Goal: Task Accomplishment & Management: Complete application form

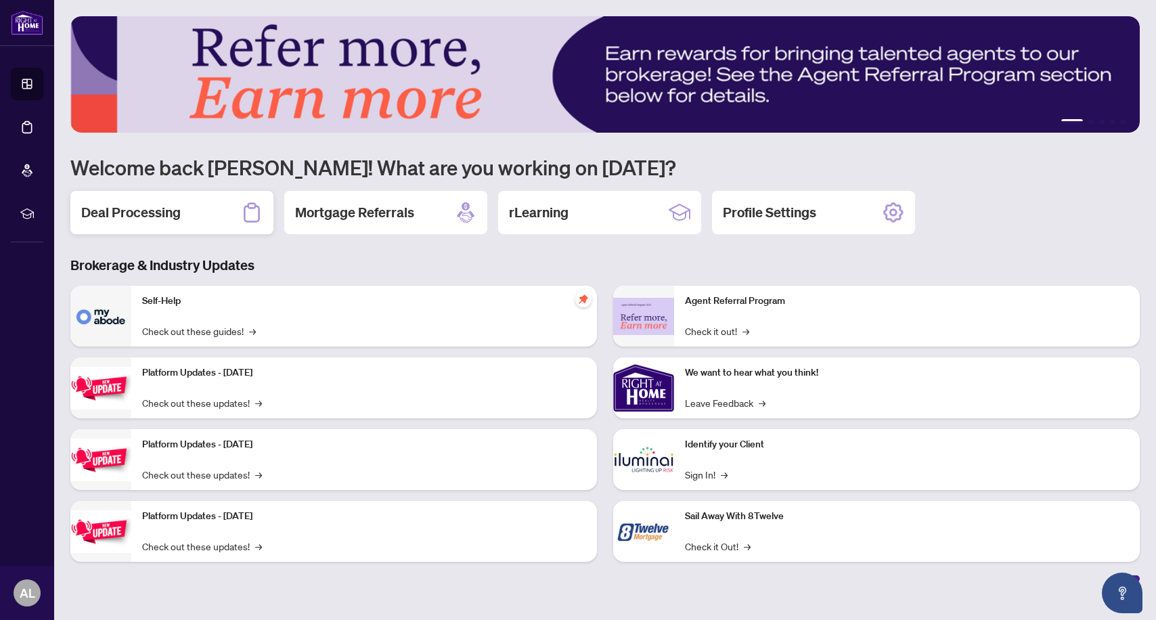
click at [169, 213] on h2 "Deal Processing" at bounding box center [131, 212] width 100 height 19
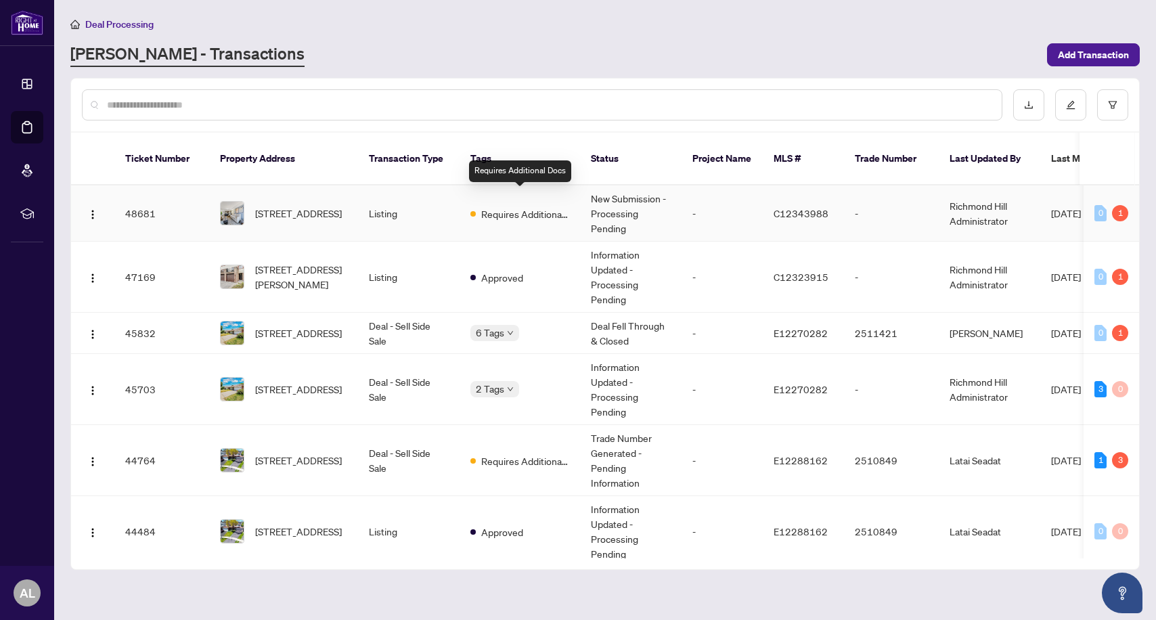
click at [524, 206] on span "Requires Additional Docs" at bounding box center [525, 213] width 88 height 15
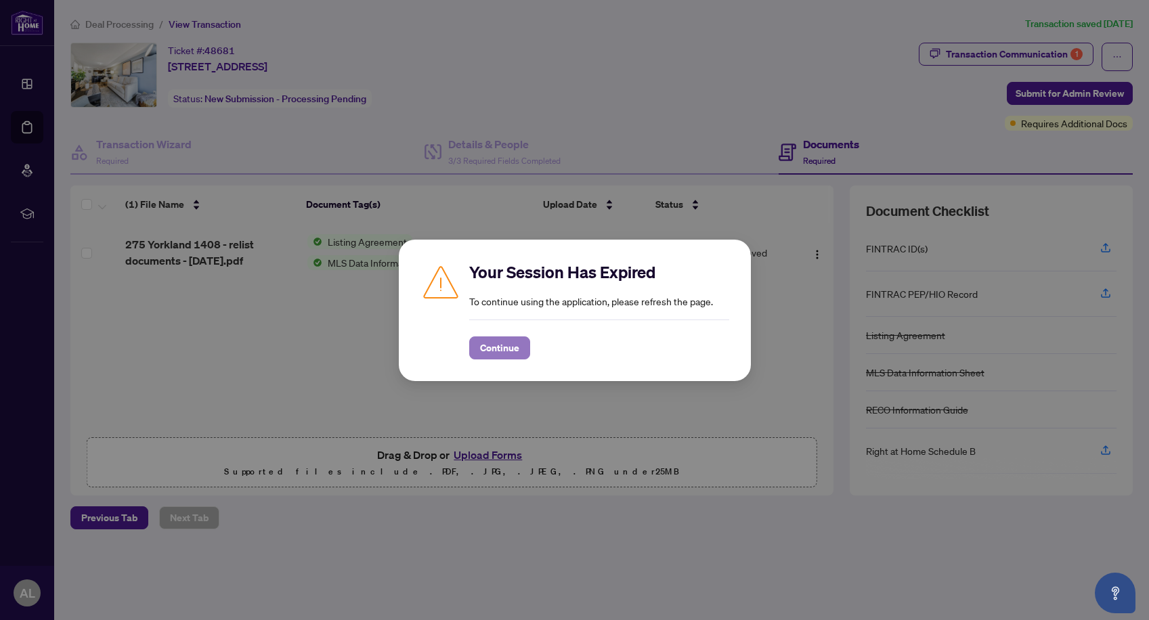
click at [510, 351] on span "Continue" at bounding box center [499, 348] width 39 height 22
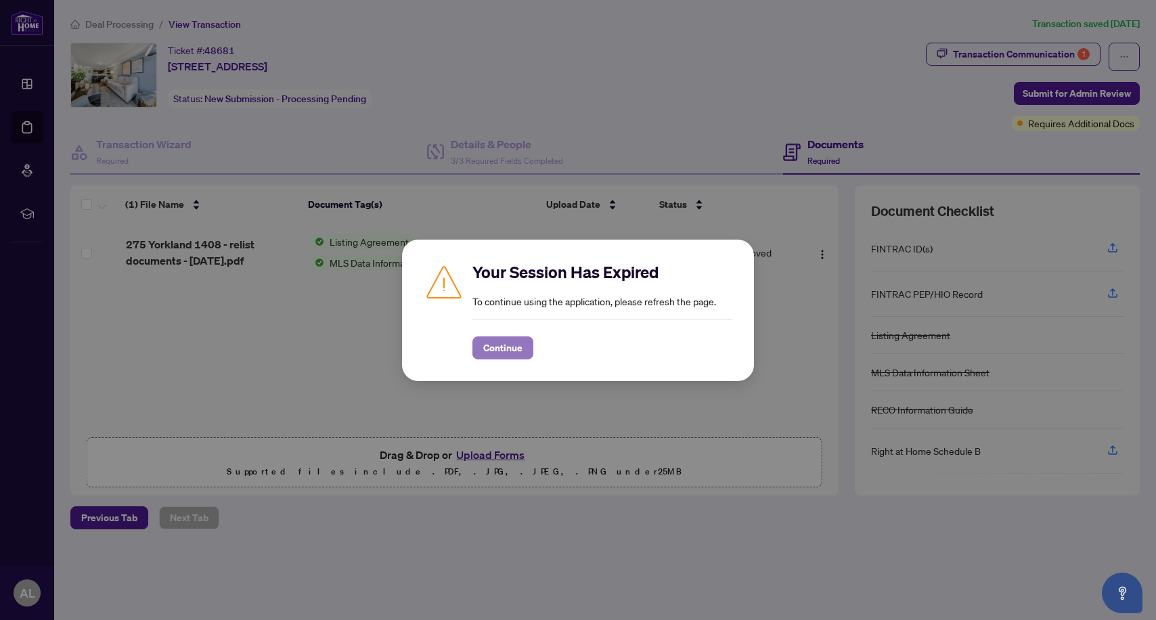
click at [516, 347] on span "Continue" at bounding box center [502, 348] width 39 height 22
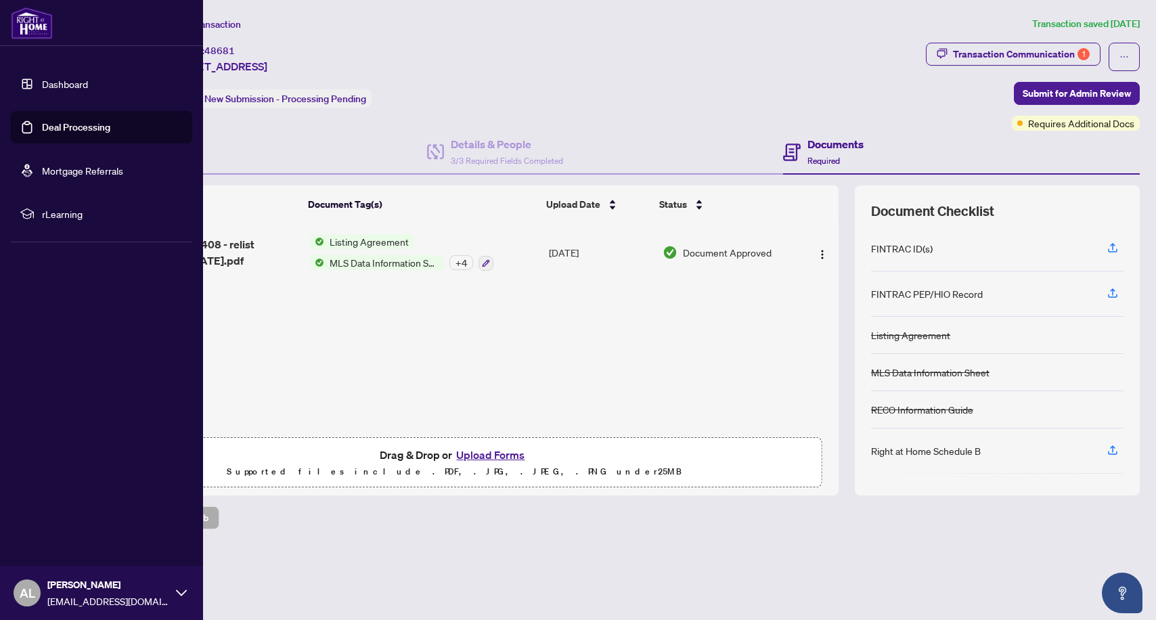
click at [60, 86] on link "Dashboard" at bounding box center [65, 84] width 46 height 12
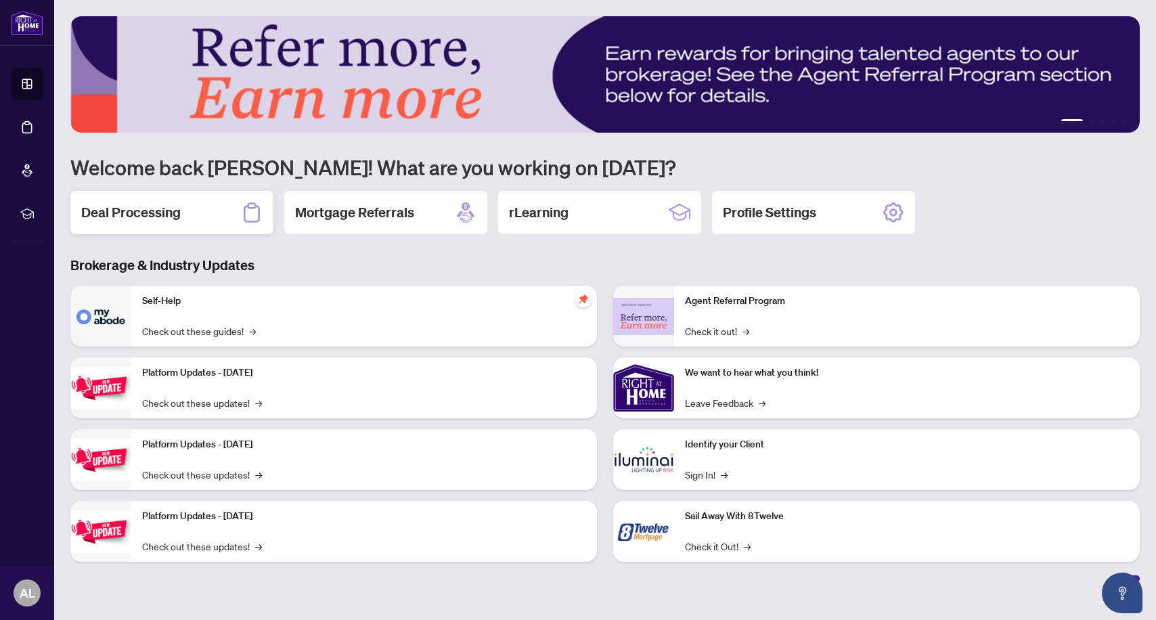
click at [187, 211] on div "Deal Processing" at bounding box center [171, 212] width 203 height 43
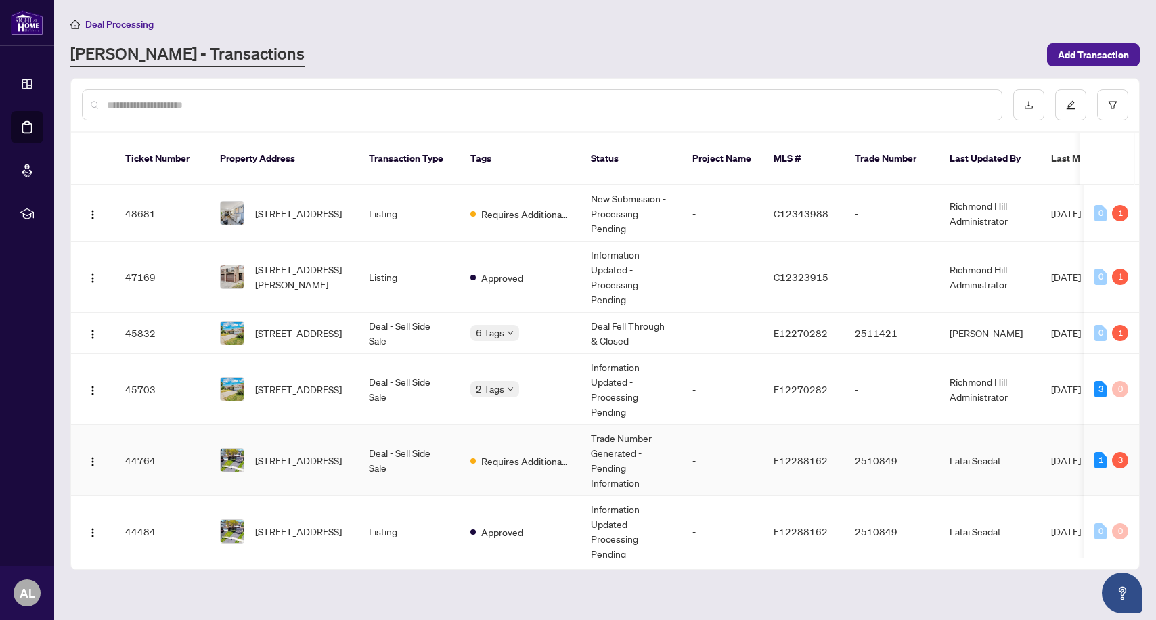
click at [424, 443] on td "Deal - Sell Side Sale" at bounding box center [409, 460] width 102 height 71
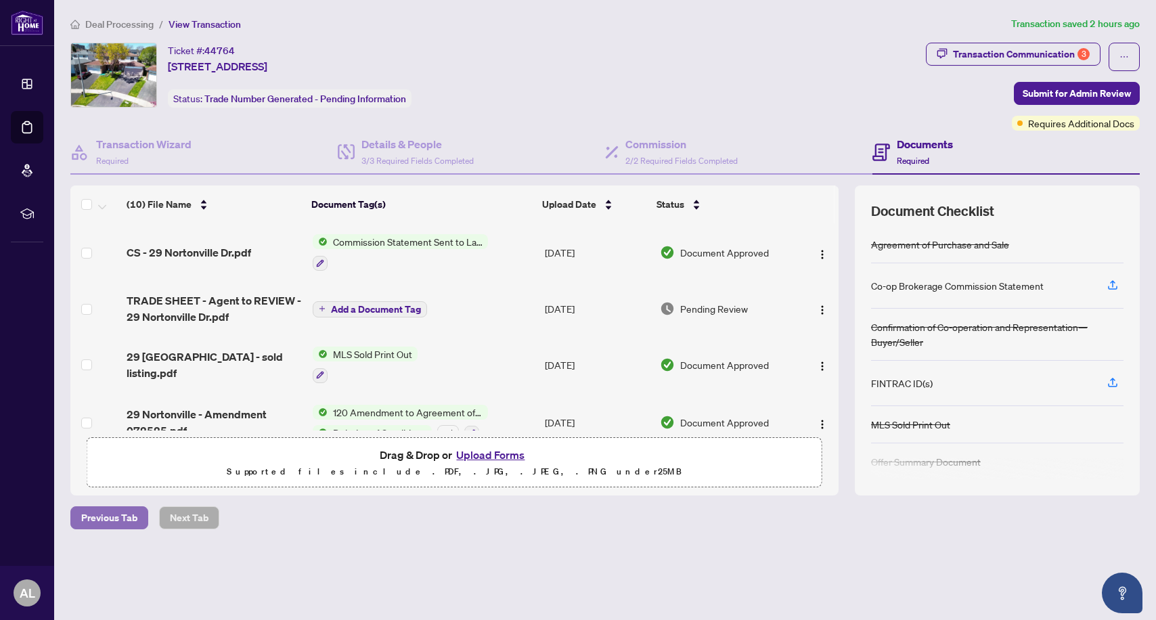
click at [112, 519] on span "Previous Tab" at bounding box center [109, 518] width 56 height 22
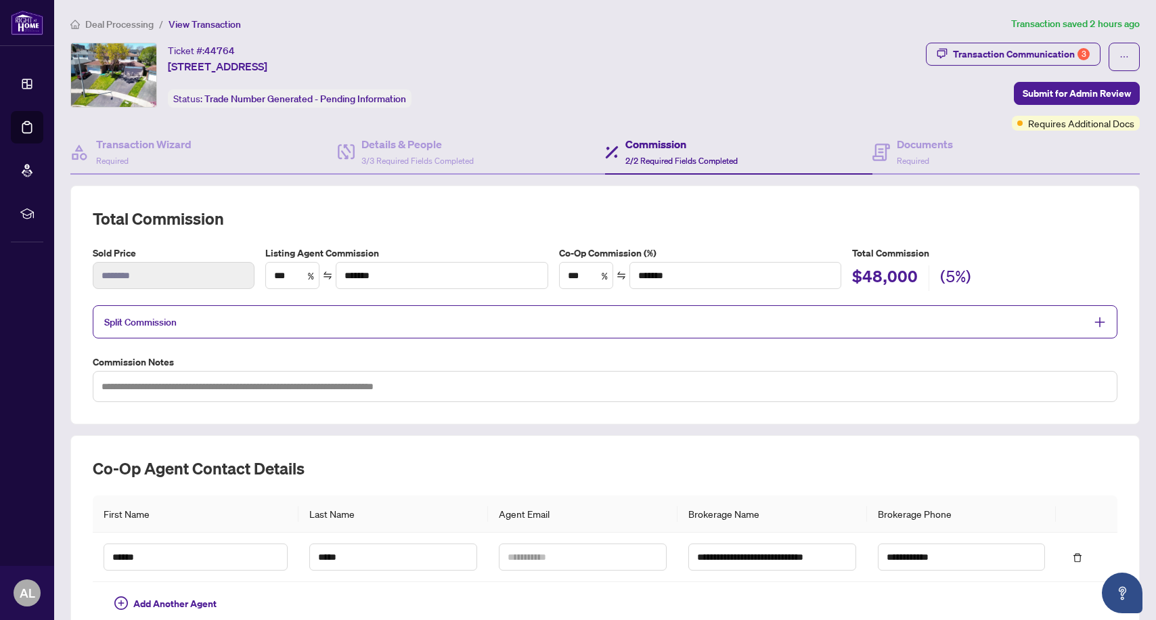
scroll to position [126, 0]
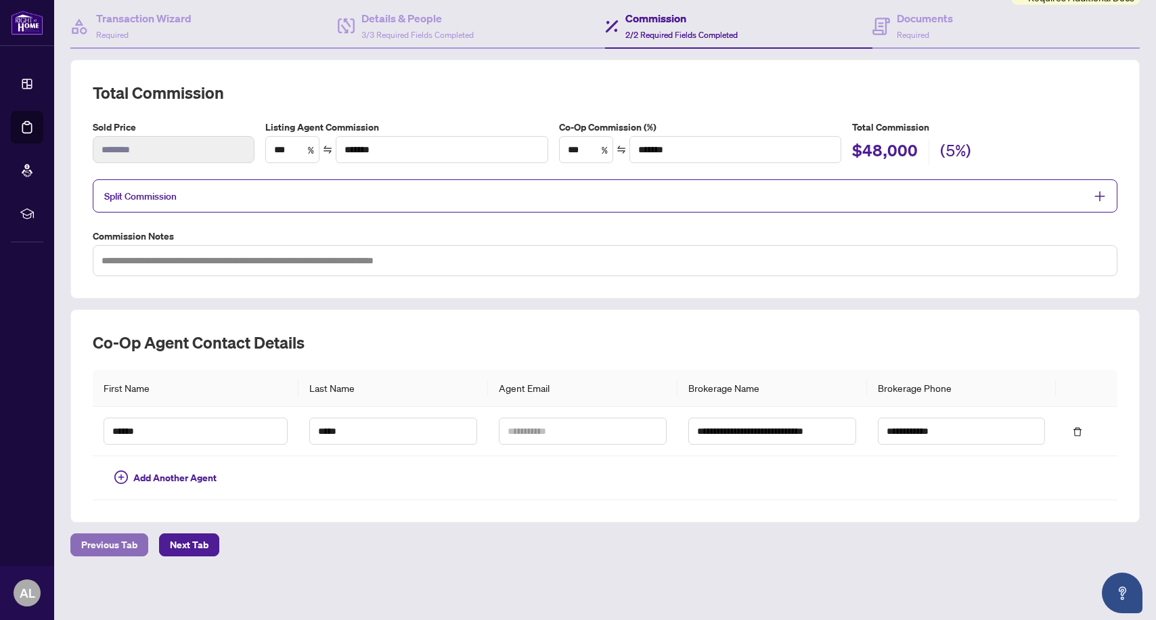
click at [104, 543] on span "Previous Tab" at bounding box center [109, 545] width 56 height 22
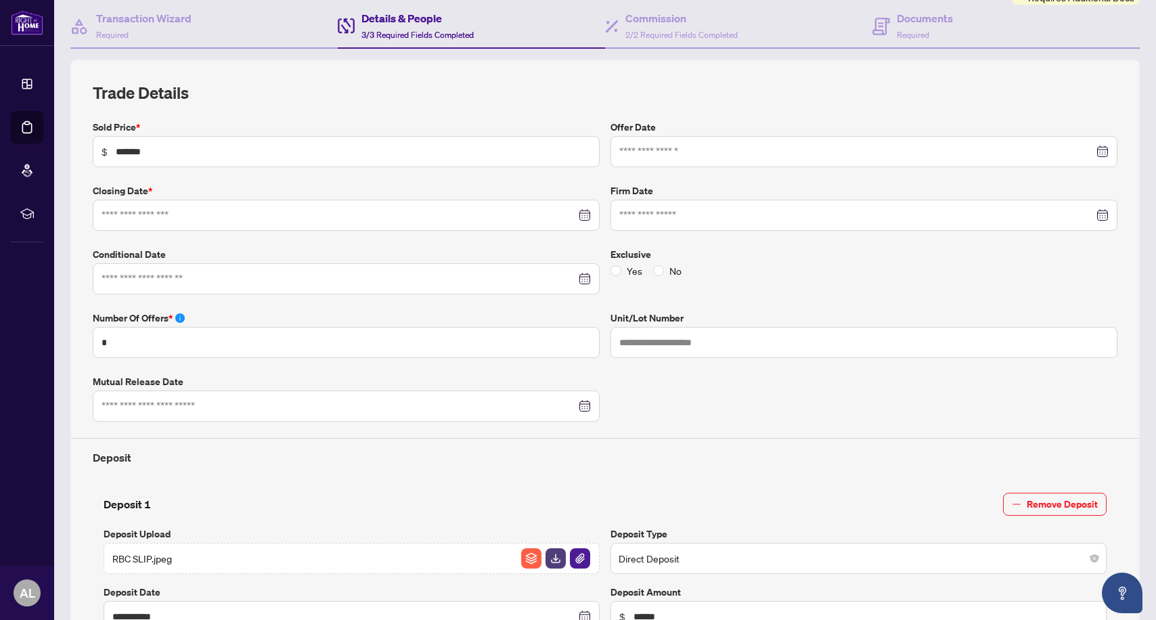
type input "**********"
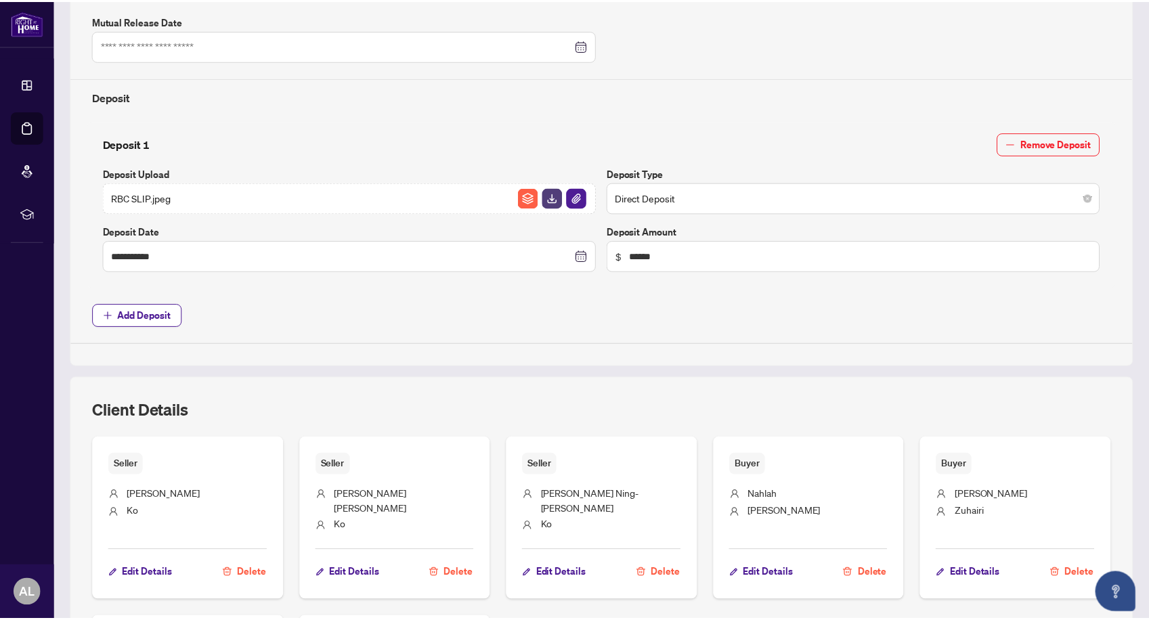
scroll to position [774, 0]
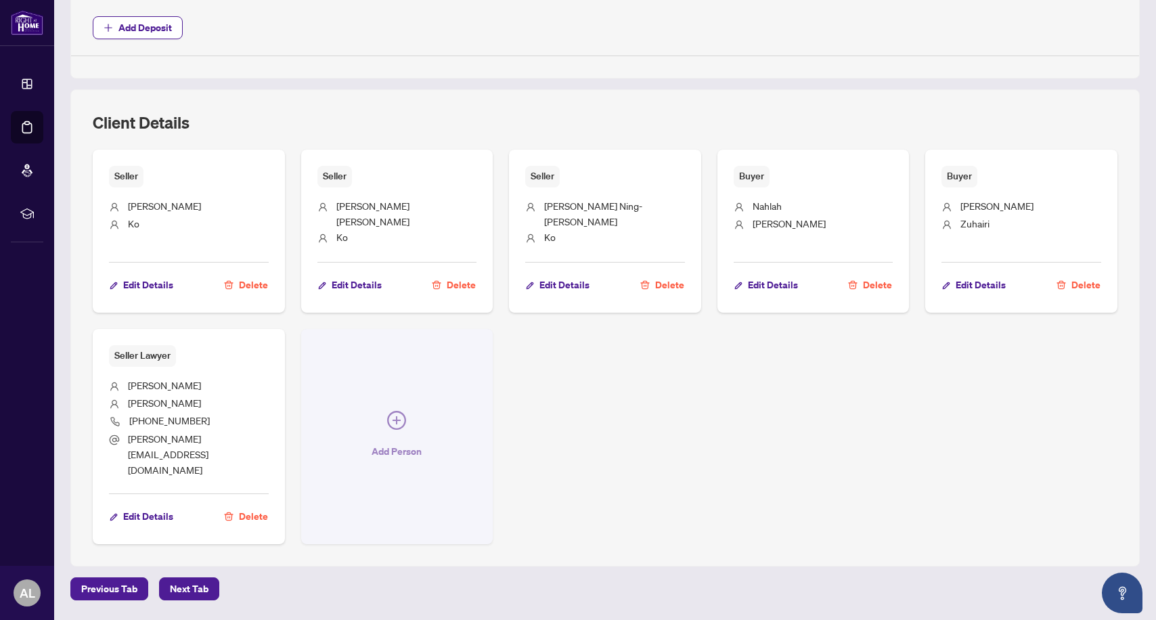
click at [393, 411] on icon "plus-circle" at bounding box center [396, 420] width 19 height 19
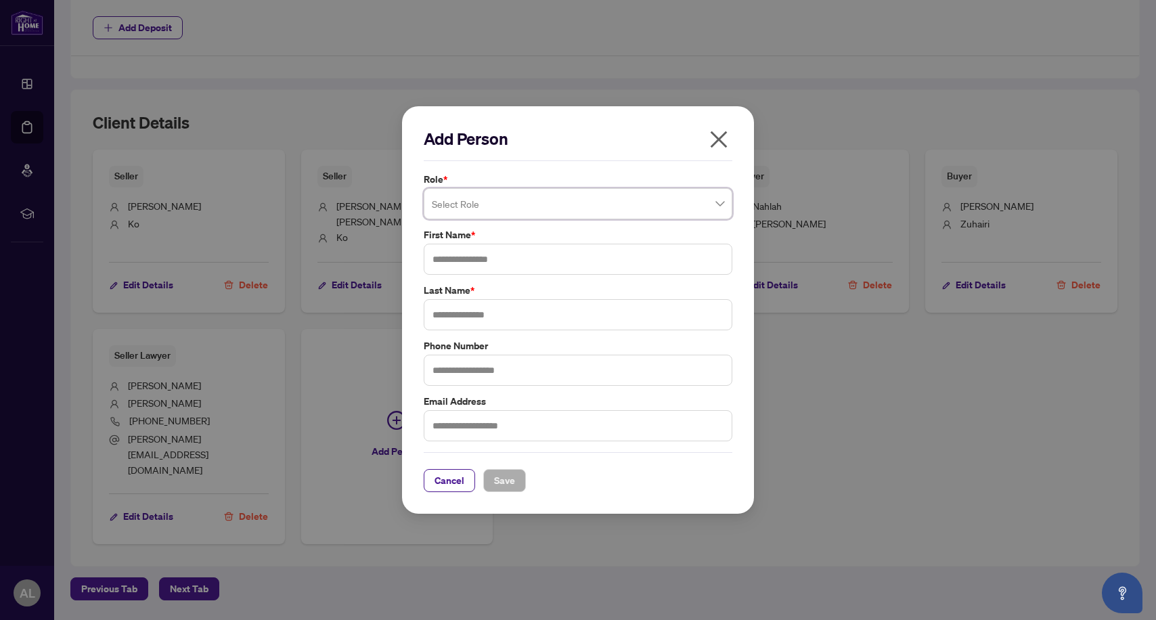
click at [718, 204] on span at bounding box center [578, 204] width 292 height 26
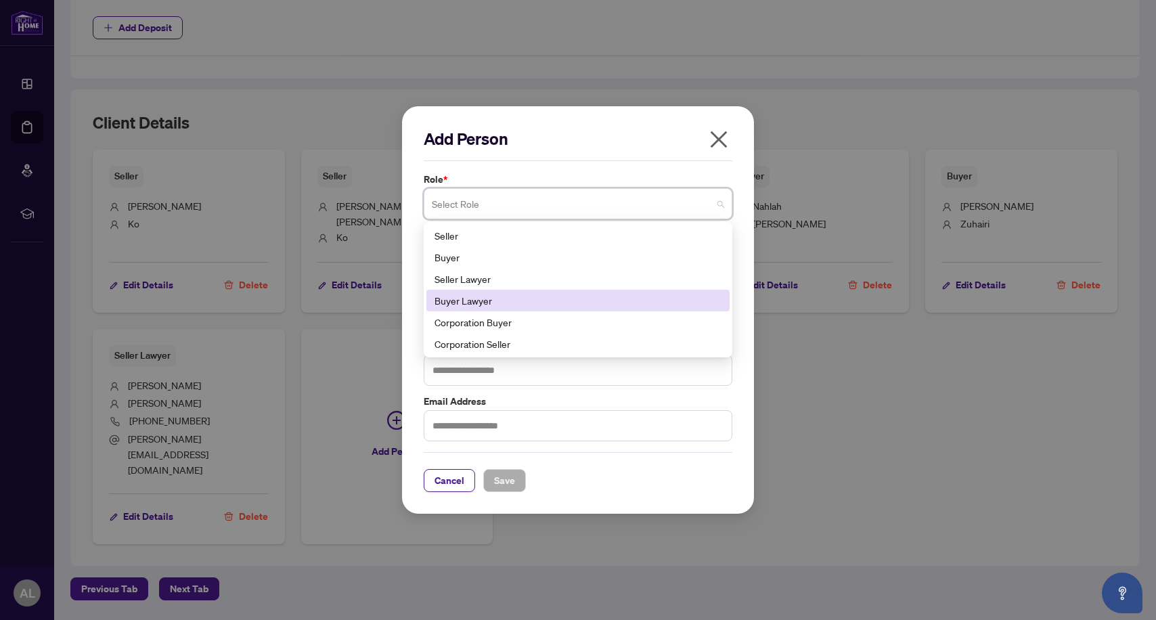
click at [575, 301] on div "Buyer Lawyer" at bounding box center [578, 300] width 287 height 15
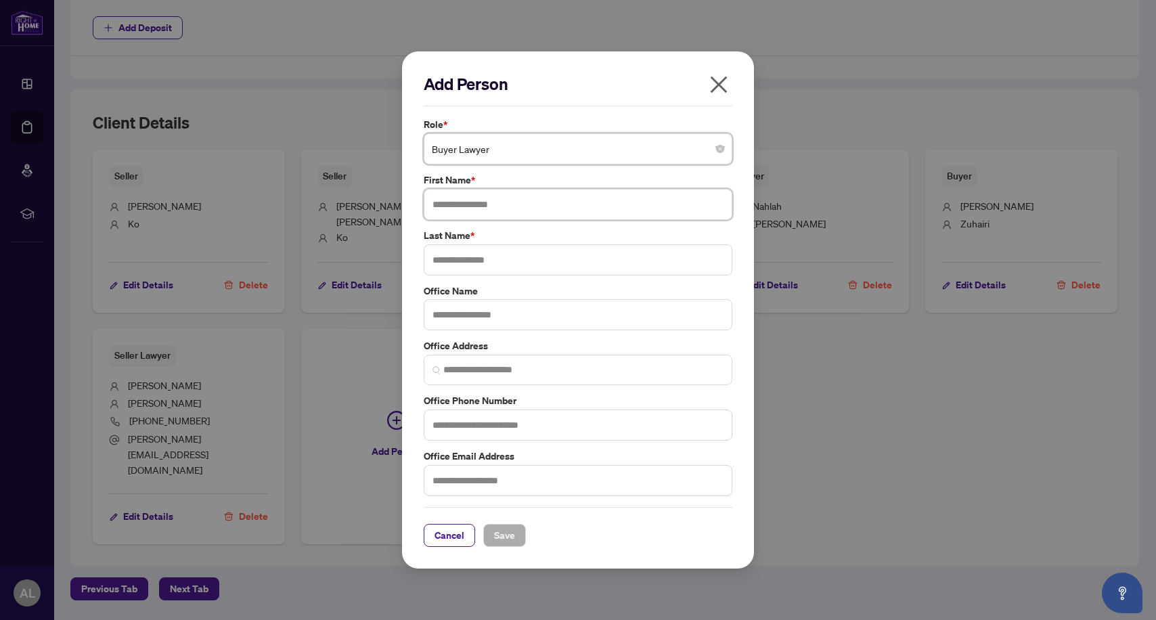
click at [541, 206] on input "text" at bounding box center [578, 204] width 309 height 31
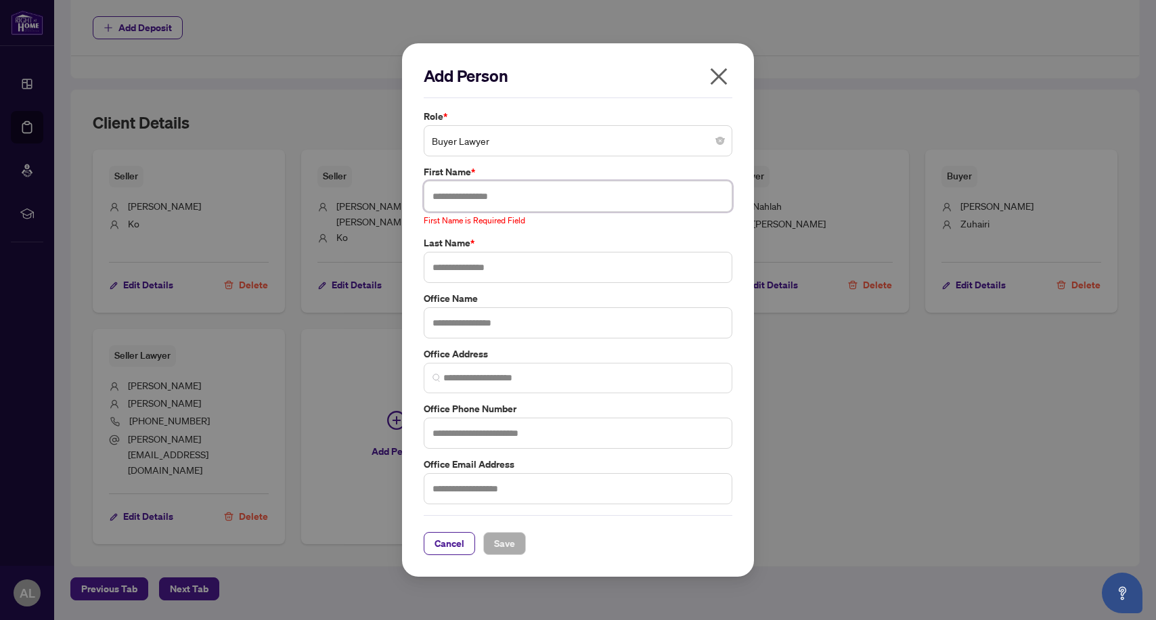
click at [539, 201] on input "text" at bounding box center [578, 196] width 309 height 31
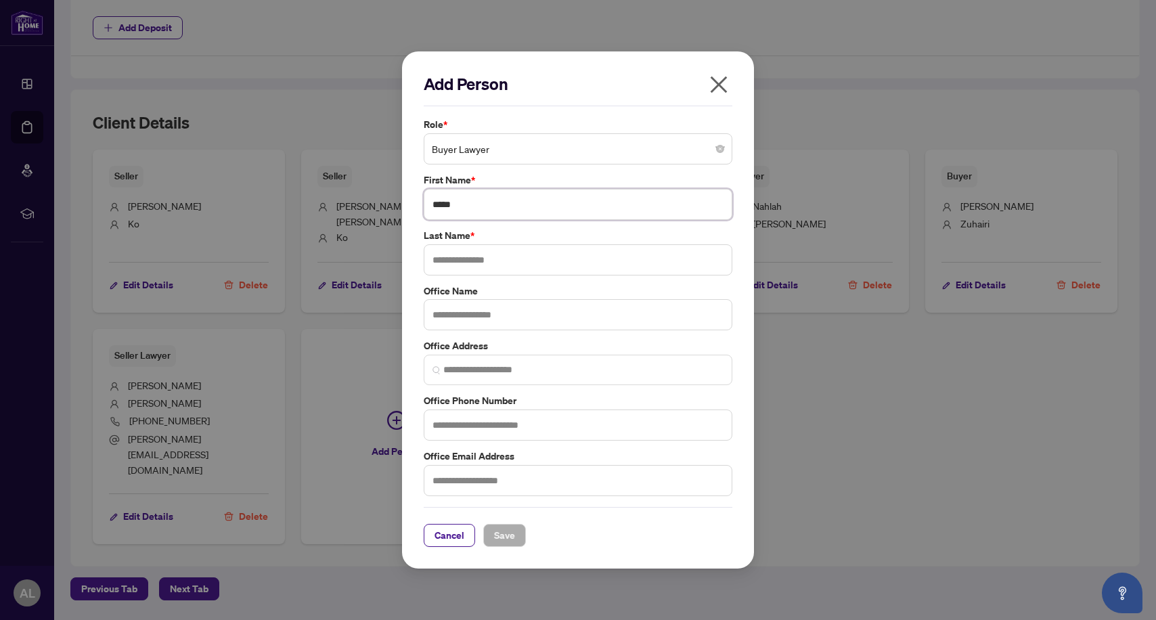
type input "*****"
click at [481, 260] on input "text" at bounding box center [578, 259] width 309 height 31
type input "*"
type input "*******"
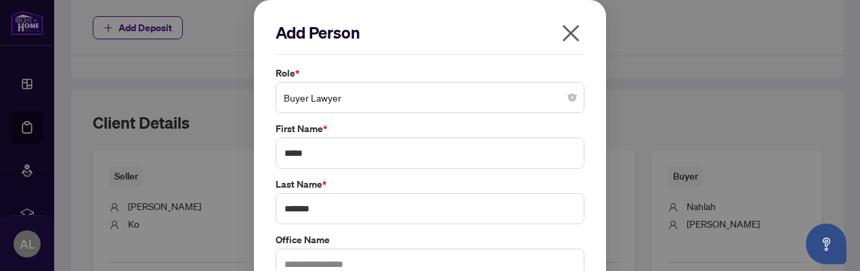
click at [374, 178] on label "Last Name *" at bounding box center [429, 184] width 309 height 15
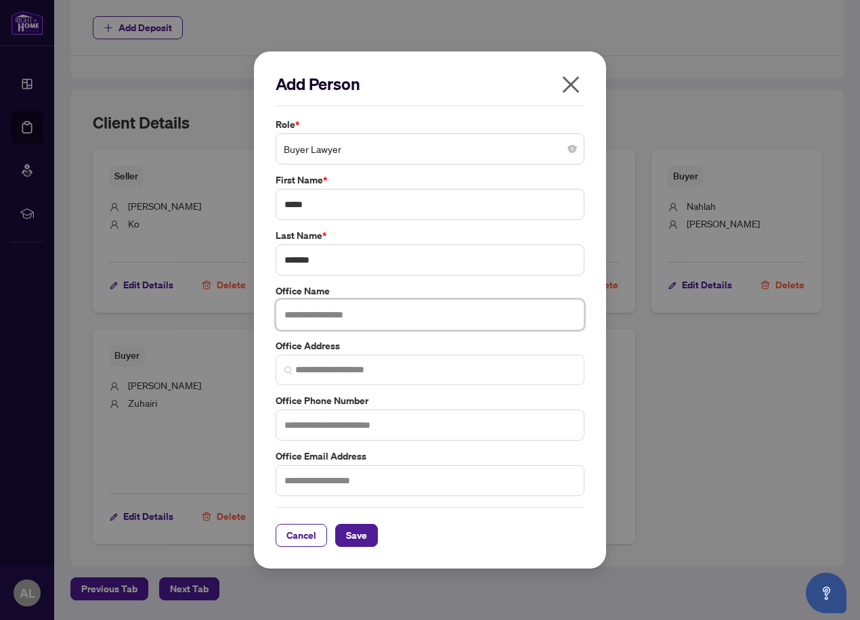
click at [284, 314] on input "text" at bounding box center [429, 314] width 309 height 31
type input "**********"
click at [308, 424] on input "text" at bounding box center [429, 425] width 309 height 31
type input "**********"
click at [304, 478] on input "text" at bounding box center [429, 480] width 309 height 31
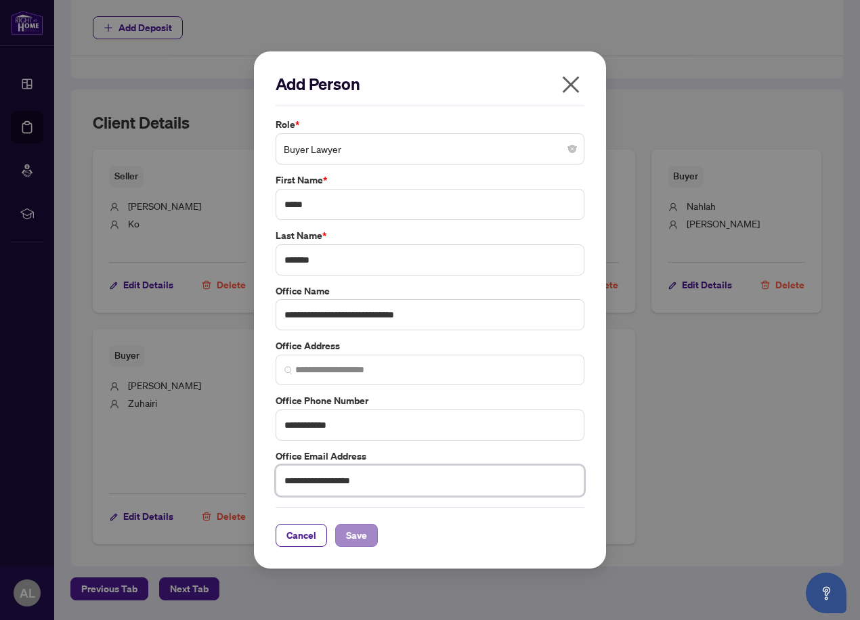
type input "**********"
click at [361, 531] on span "Save" at bounding box center [356, 536] width 21 height 22
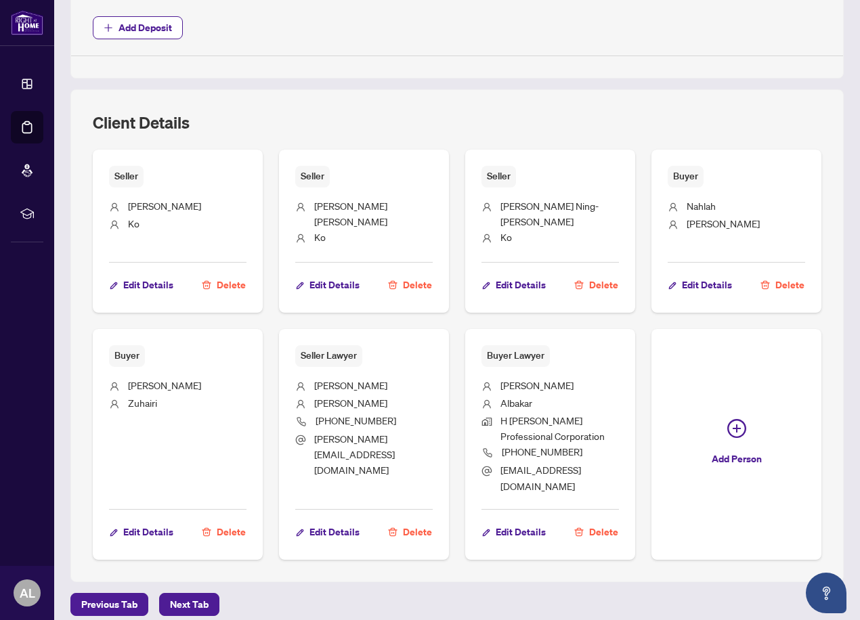
click at [332, 27] on span "Add Deposit" at bounding box center [457, 27] width 728 height 23
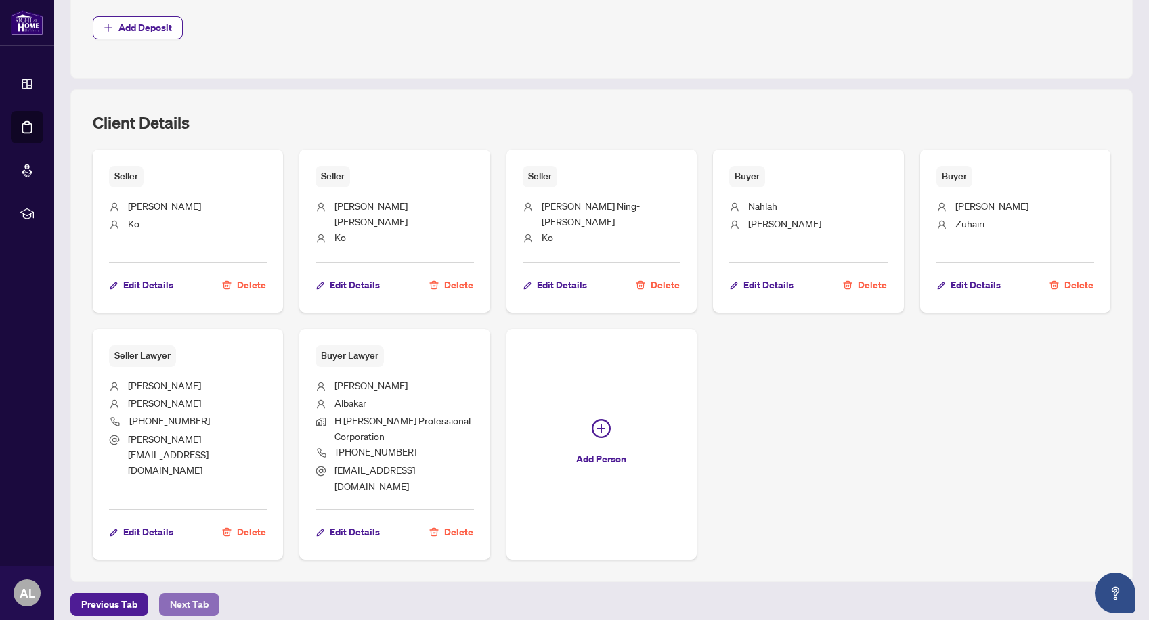
click at [171, 594] on span "Next Tab" at bounding box center [189, 605] width 39 height 22
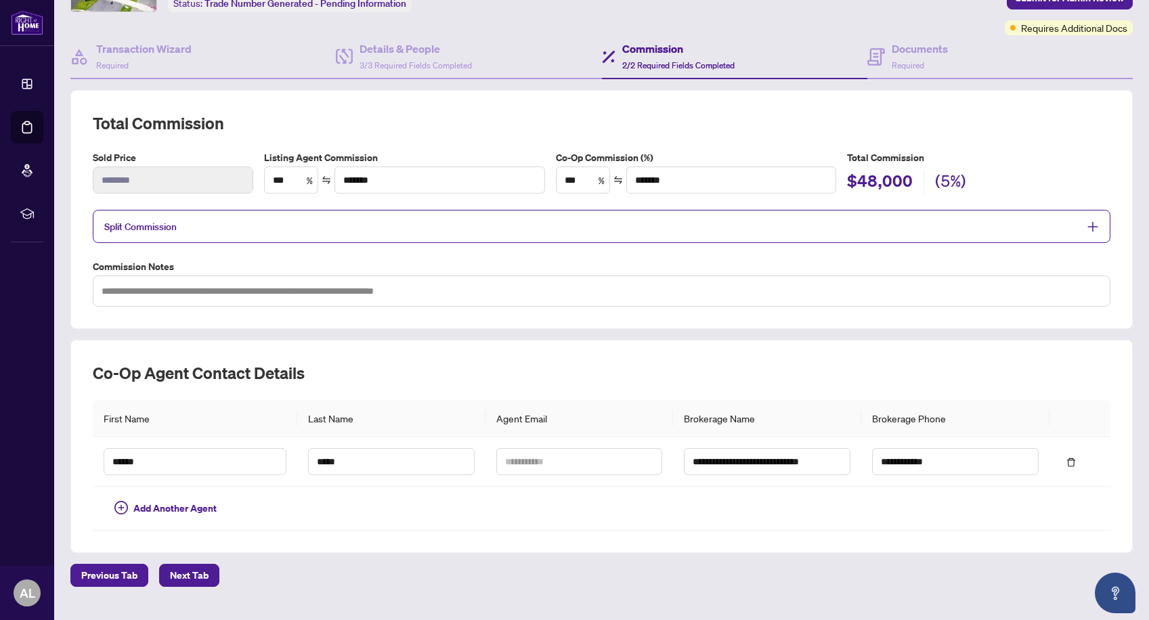
scroll to position [126, 0]
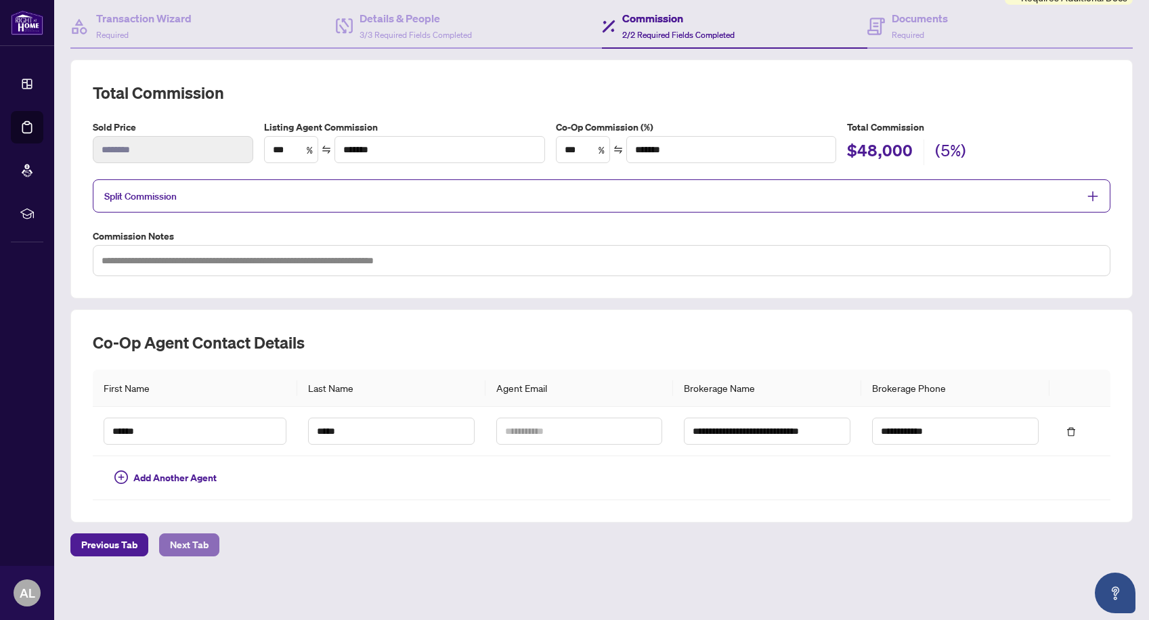
click at [186, 544] on span "Next Tab" at bounding box center [189, 545] width 39 height 22
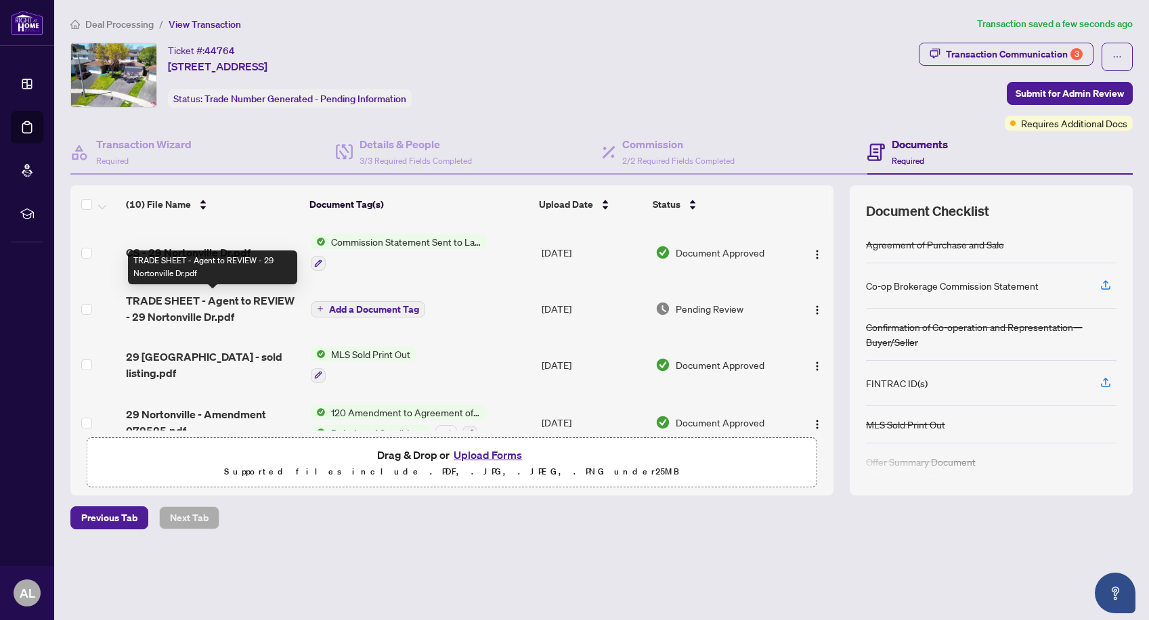
click at [227, 299] on span "TRADE SHEET - Agent to REVIEW - 29 Nortonville Dr.pdf" at bounding box center [213, 308] width 174 height 32
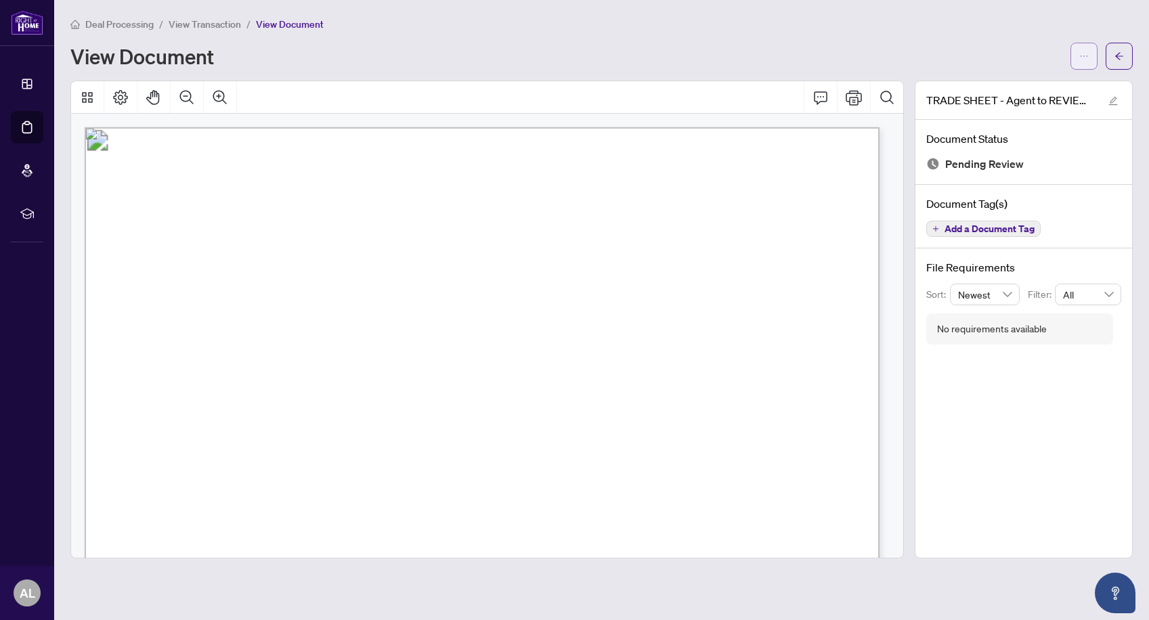
click at [1081, 52] on icon "ellipsis" at bounding box center [1083, 55] width 9 height 9
click at [1009, 84] on span "Download" at bounding box center [1035, 86] width 103 height 15
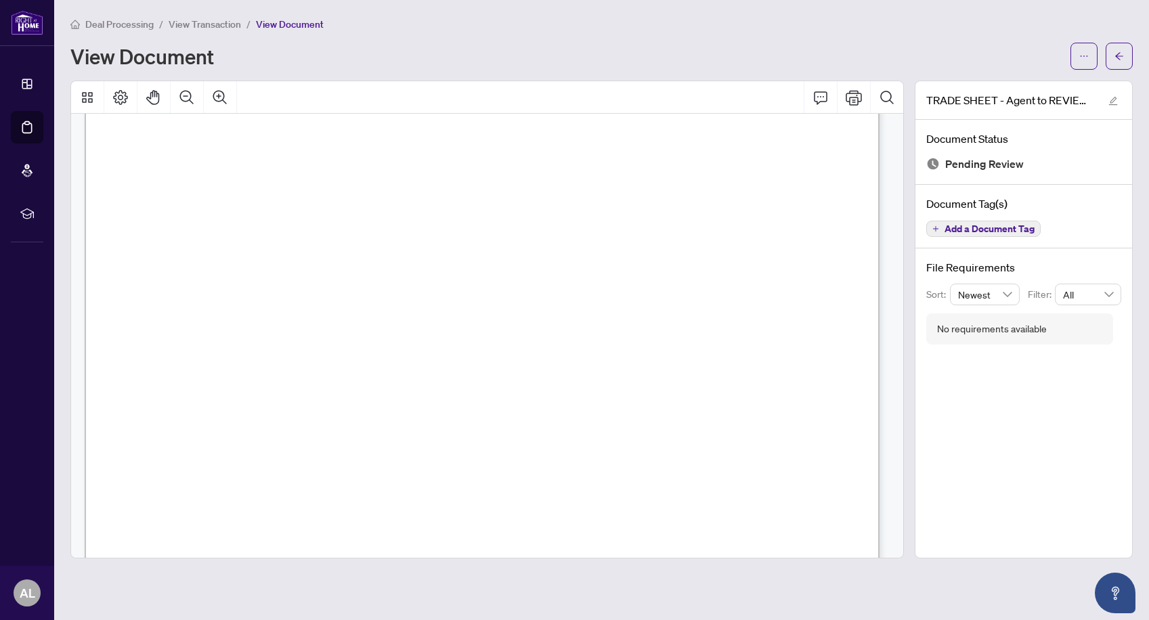
scroll to position [361, 0]
click at [571, 102] on div at bounding box center [487, 97] width 832 height 32
click at [294, 339] on span "End Cnt: 1.00" at bounding box center [268, 341] width 53 height 8
click at [1046, 594] on main "Deal Processing / View Transaction / View Document View Document TRADE SHEET - …" at bounding box center [601, 310] width 1095 height 620
click at [1127, 56] on button "button" at bounding box center [1118, 56] width 27 height 27
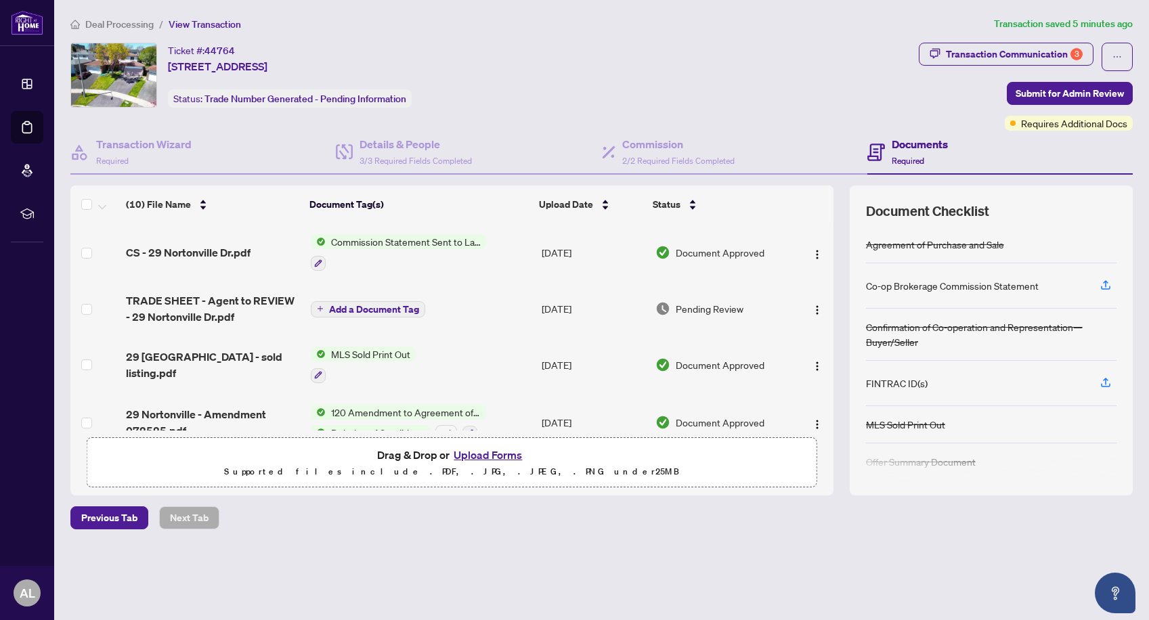
click at [420, 239] on span "Commission Statement Sent to Lawyer" at bounding box center [406, 241] width 160 height 15
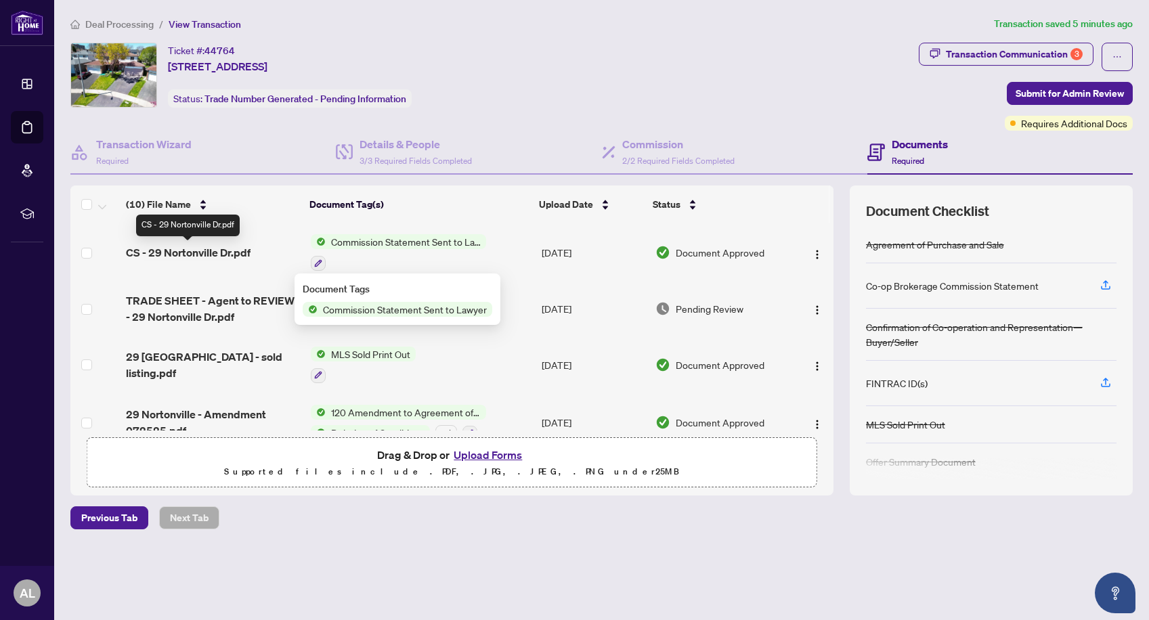
click at [217, 252] on span "CS - 29 Nortonville Dr.pdf" at bounding box center [188, 252] width 125 height 16
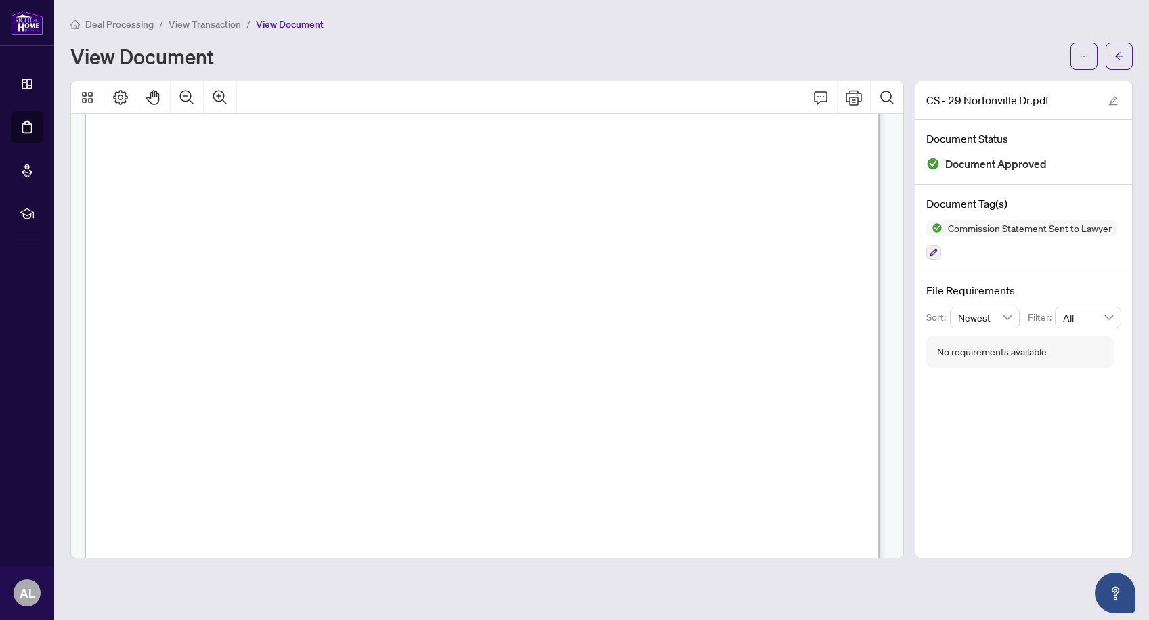
scroll to position [250, 0]
click at [976, 55] on div "View Document" at bounding box center [566, 56] width 992 height 22
click at [752, 38] on div "Deal Processing / View Transaction / View Document View Document" at bounding box center [601, 42] width 1062 height 53
click at [1123, 51] on icon "arrow-left" at bounding box center [1118, 55] width 9 height 9
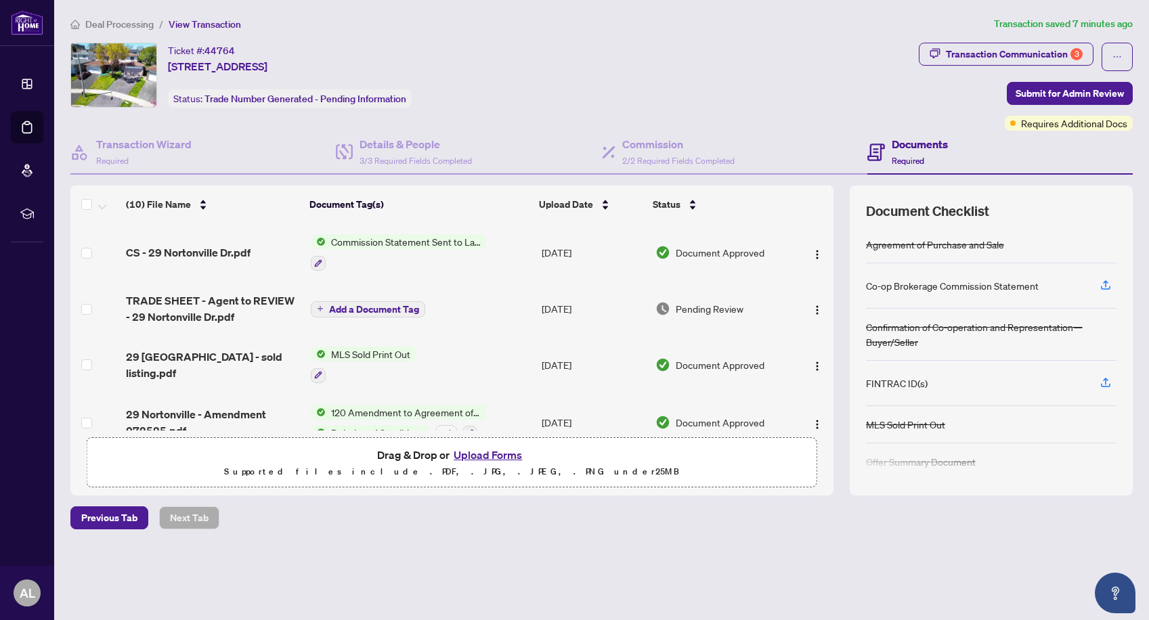
click at [652, 43] on div "Ticket #: 44764 [STREET_ADDRESS] Status: Trade Number Generated - Pending Infor…" at bounding box center [491, 75] width 843 height 65
click at [1046, 58] on div "Transaction Communication 3" at bounding box center [1014, 54] width 137 height 22
type textarea "**********"
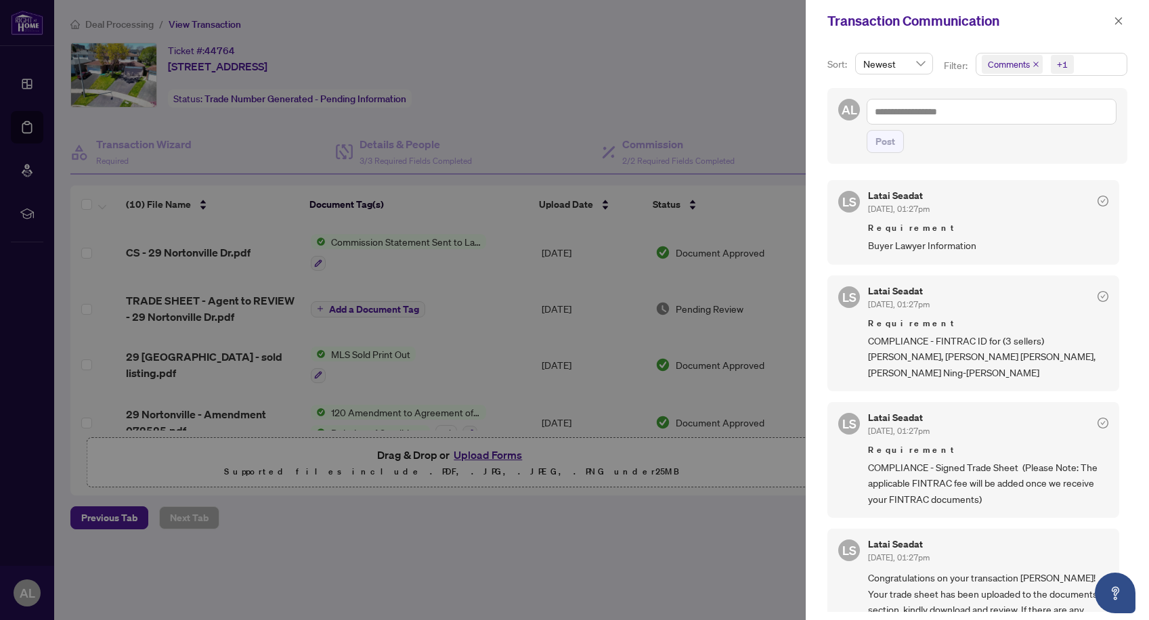
click at [692, 56] on div at bounding box center [574, 310] width 1149 height 620
click at [1117, 19] on icon "close" at bounding box center [1118, 20] width 7 height 7
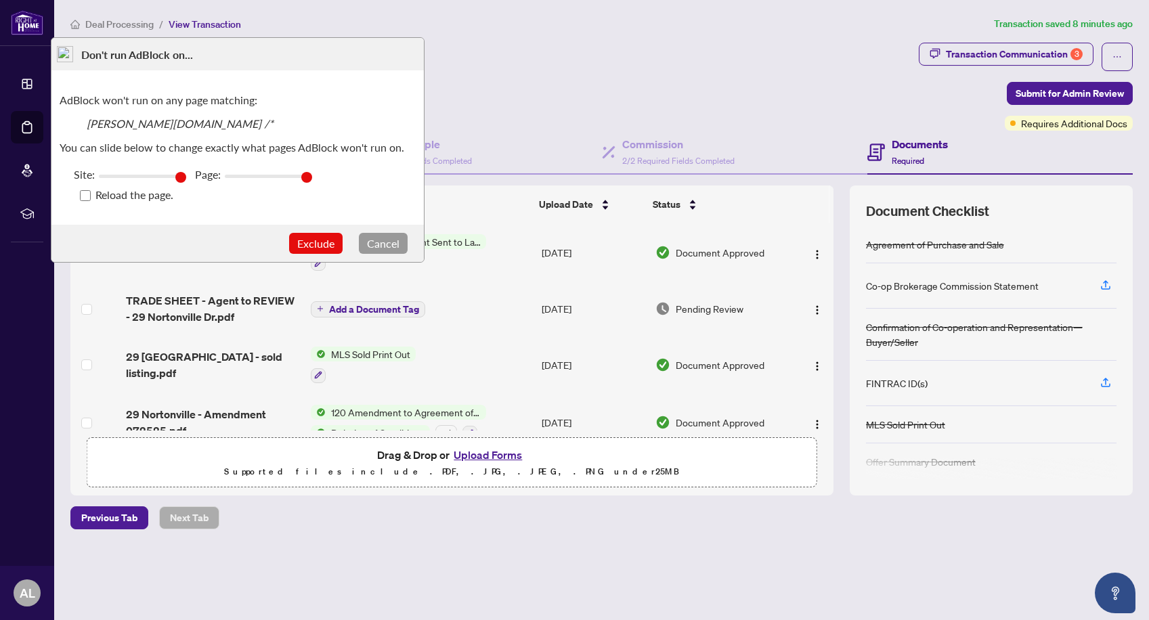
click at [303, 245] on button "Exclude" at bounding box center [315, 243] width 53 height 21
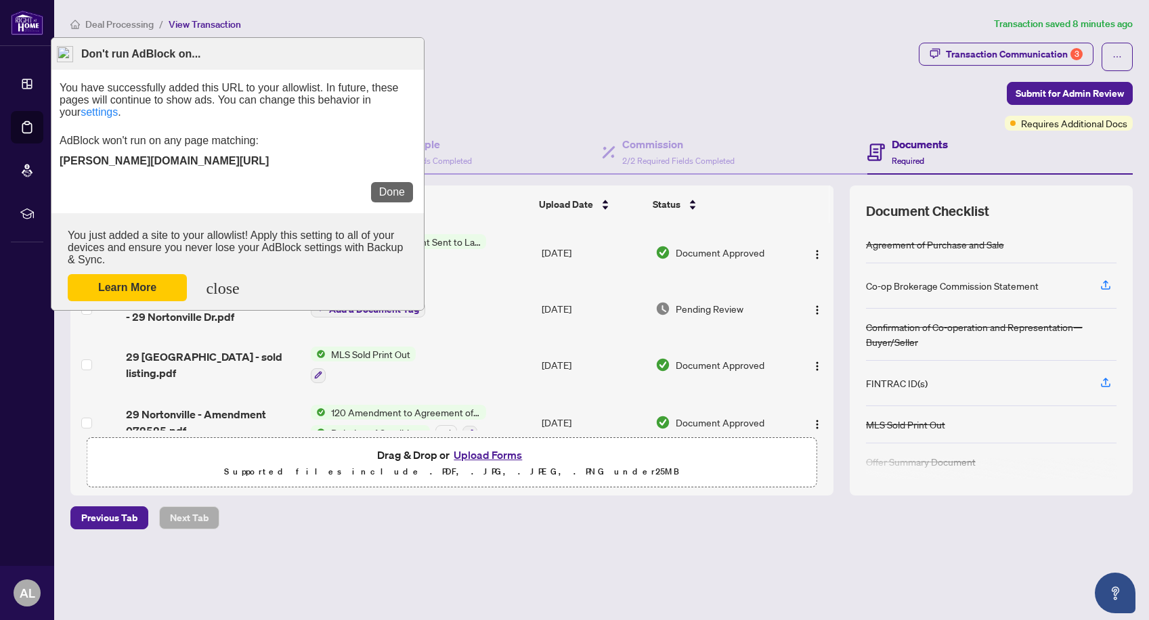
click at [389, 200] on button "Done" at bounding box center [392, 192] width 42 height 20
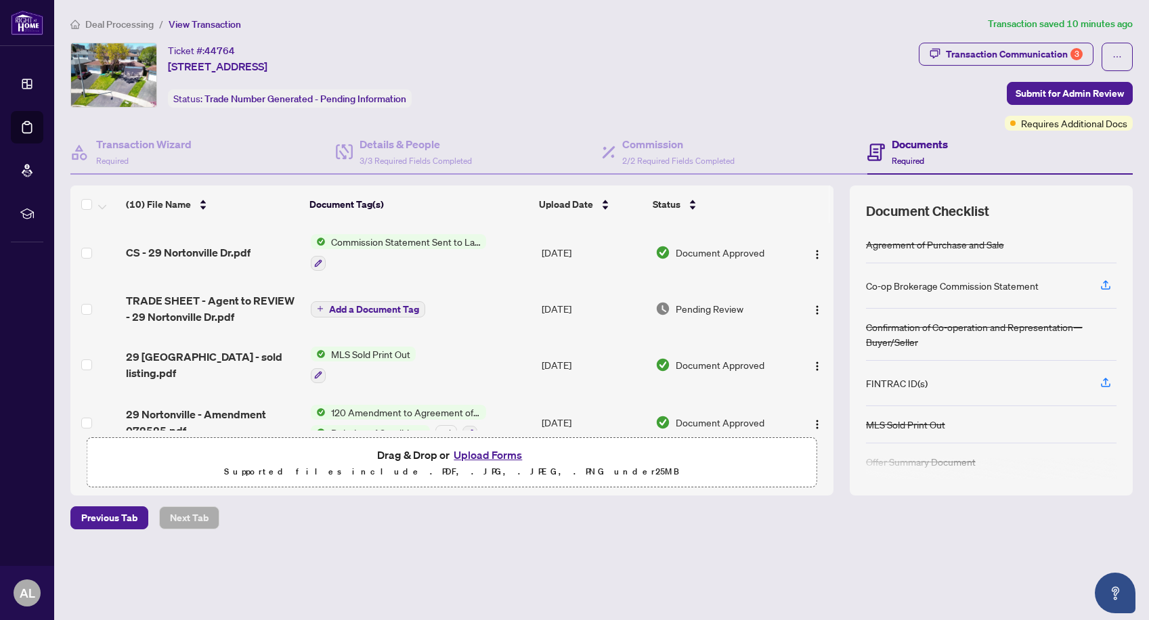
click at [655, 68] on div "Ticket #: 44764 [STREET_ADDRESS] Status: Trade Number Generated - Pending Infor…" at bounding box center [491, 75] width 843 height 65
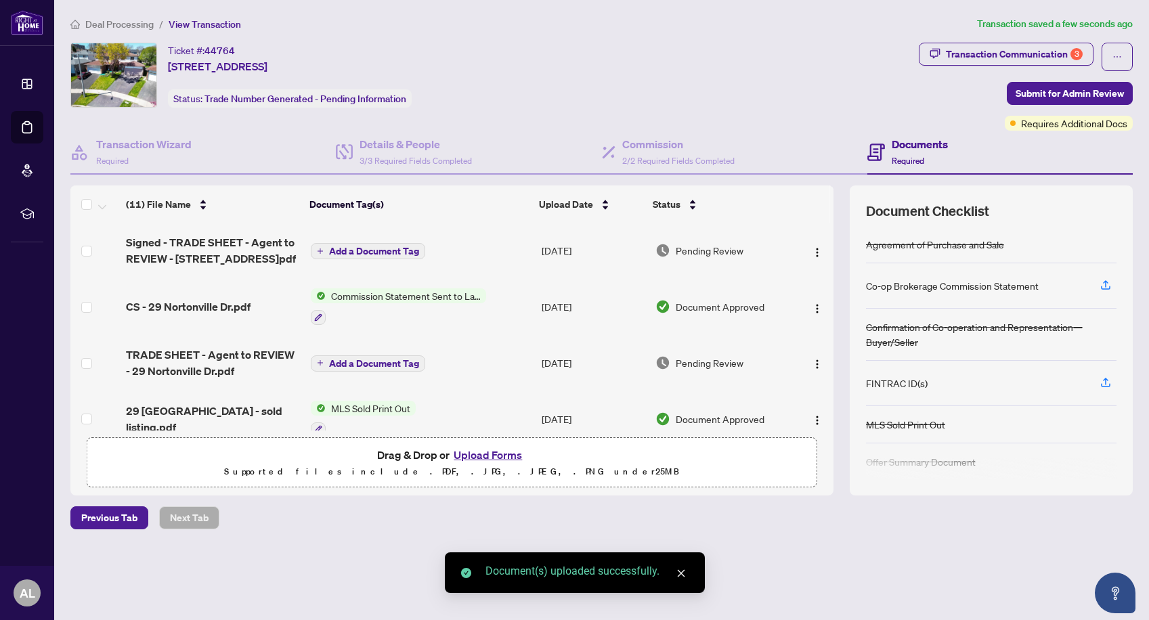
click at [361, 251] on span "Add a Document Tag" at bounding box center [374, 250] width 90 height 9
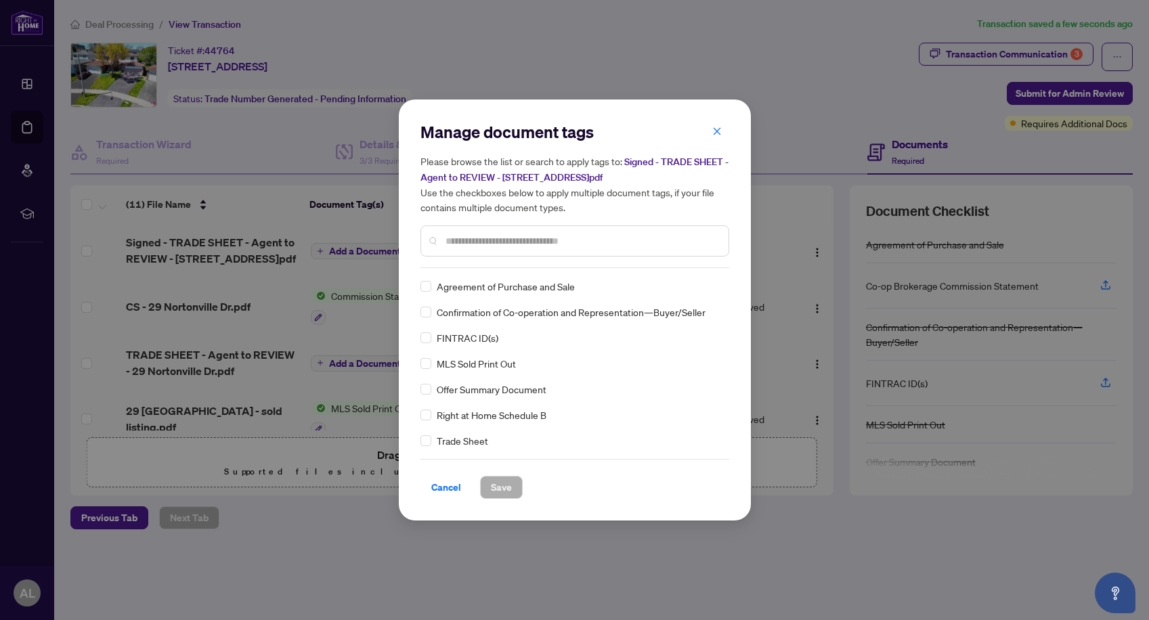
click at [487, 240] on input "text" at bounding box center [581, 241] width 272 height 15
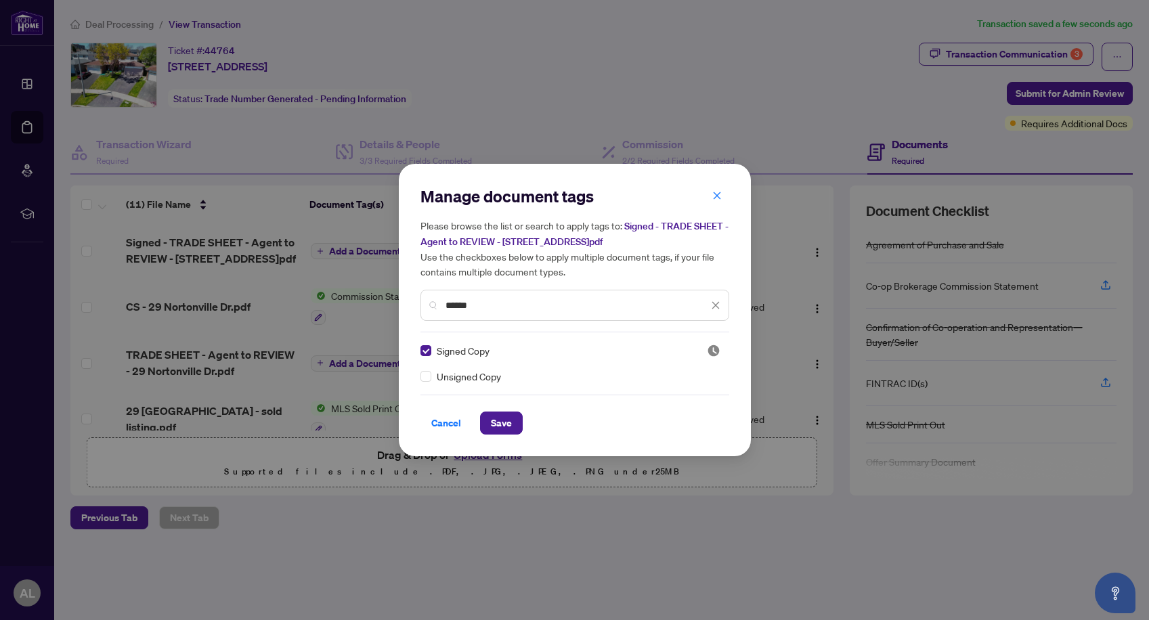
drag, startPoint x: 501, startPoint y: 310, endPoint x: 390, endPoint y: 296, distance: 111.8
click at [390, 296] on div "Manage document tags Please browse the list or search to apply tags to: Signed …" at bounding box center [574, 310] width 1149 height 620
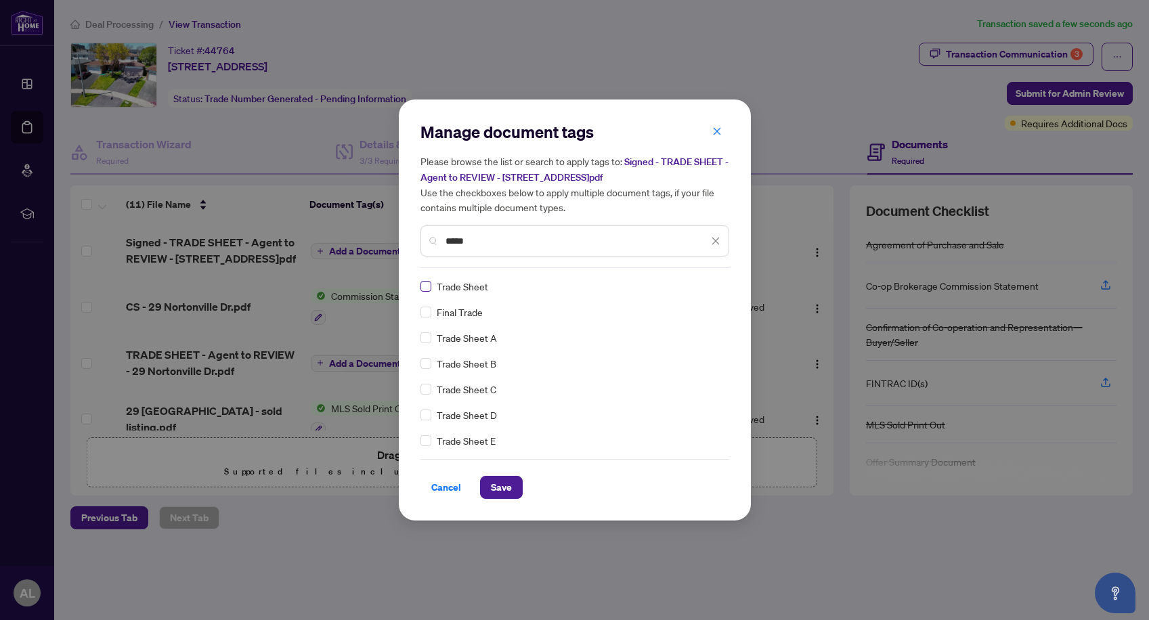
type input "*****"
click at [491, 487] on span "Save" at bounding box center [501, 488] width 21 height 22
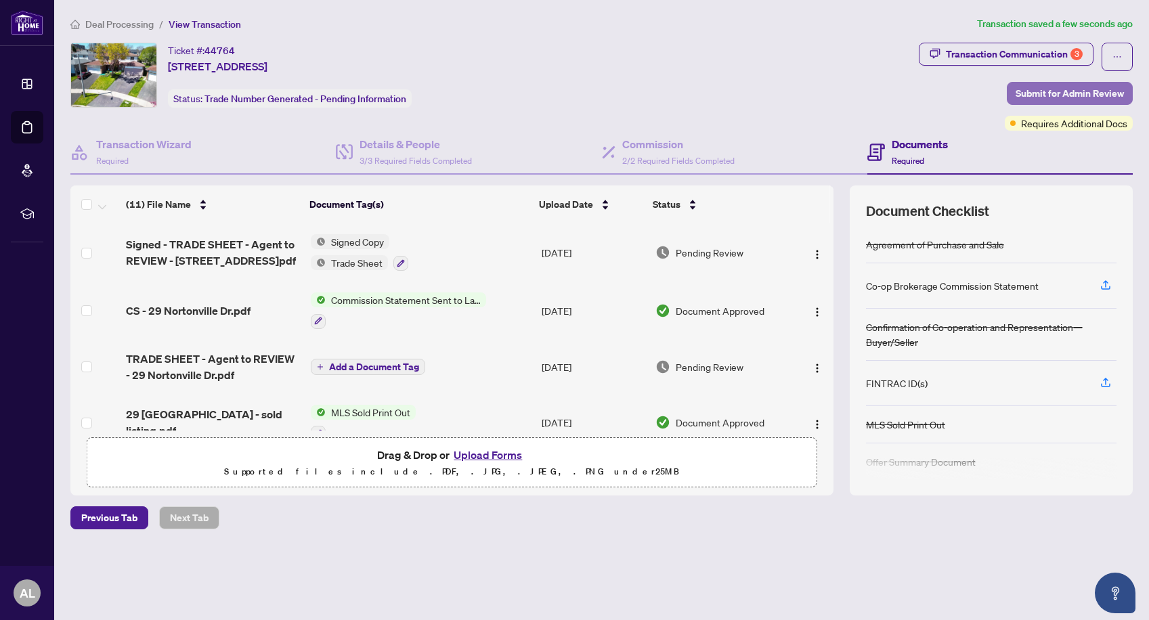
click at [1056, 93] on span "Submit for Admin Review" at bounding box center [1069, 94] width 108 height 22
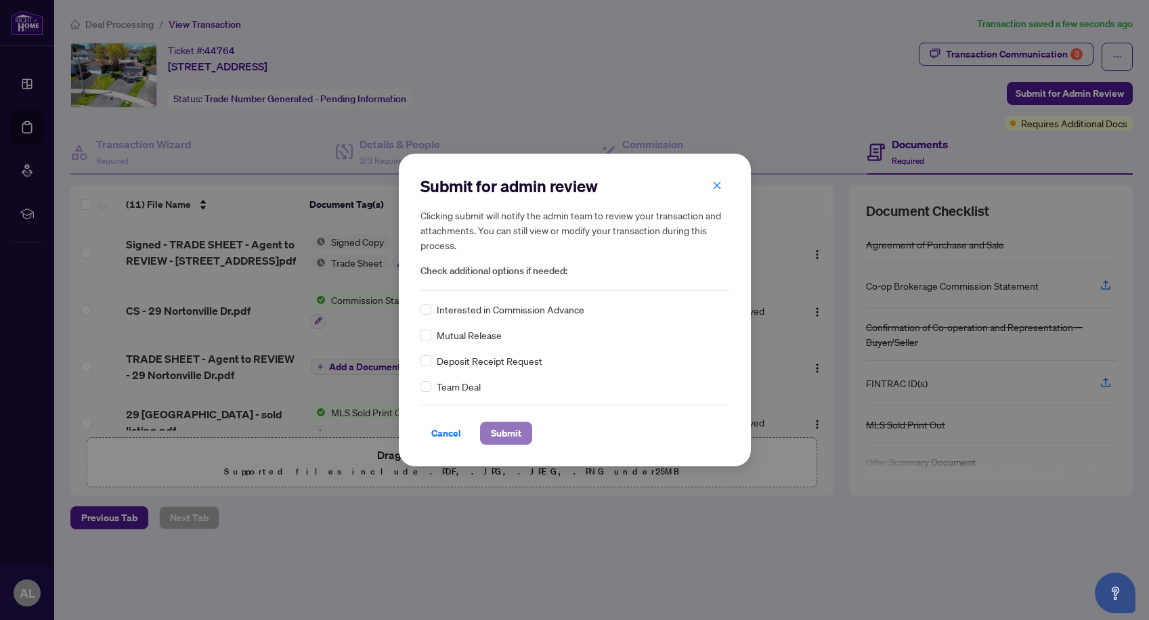
click at [493, 430] on span "Submit" at bounding box center [506, 433] width 30 height 22
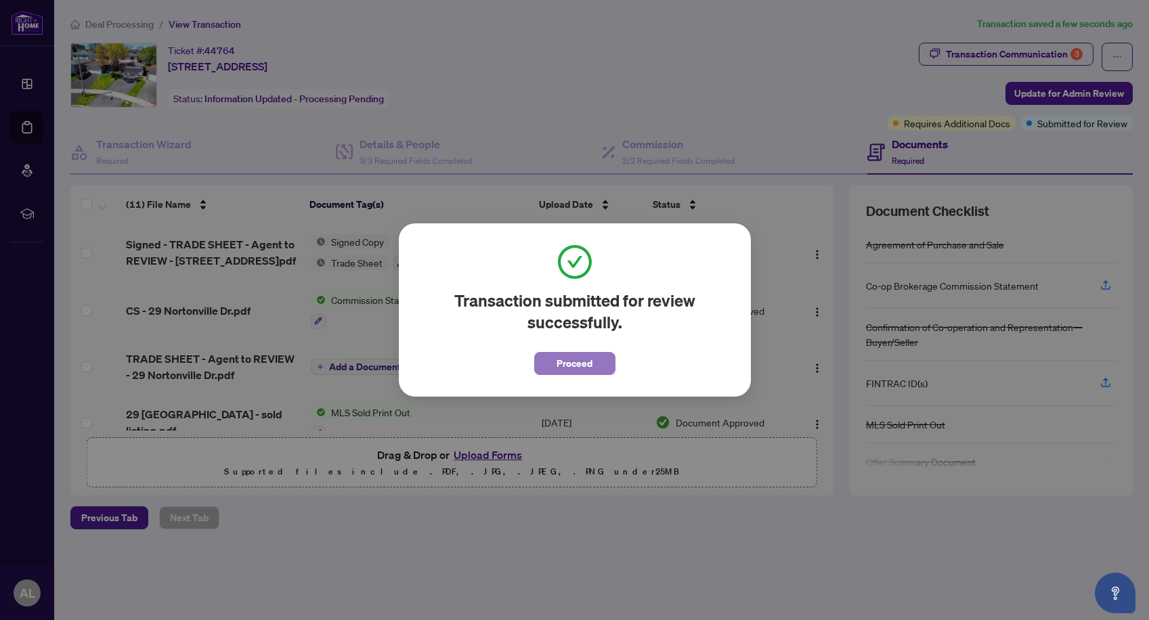
click at [574, 358] on span "Proceed" at bounding box center [574, 364] width 36 height 22
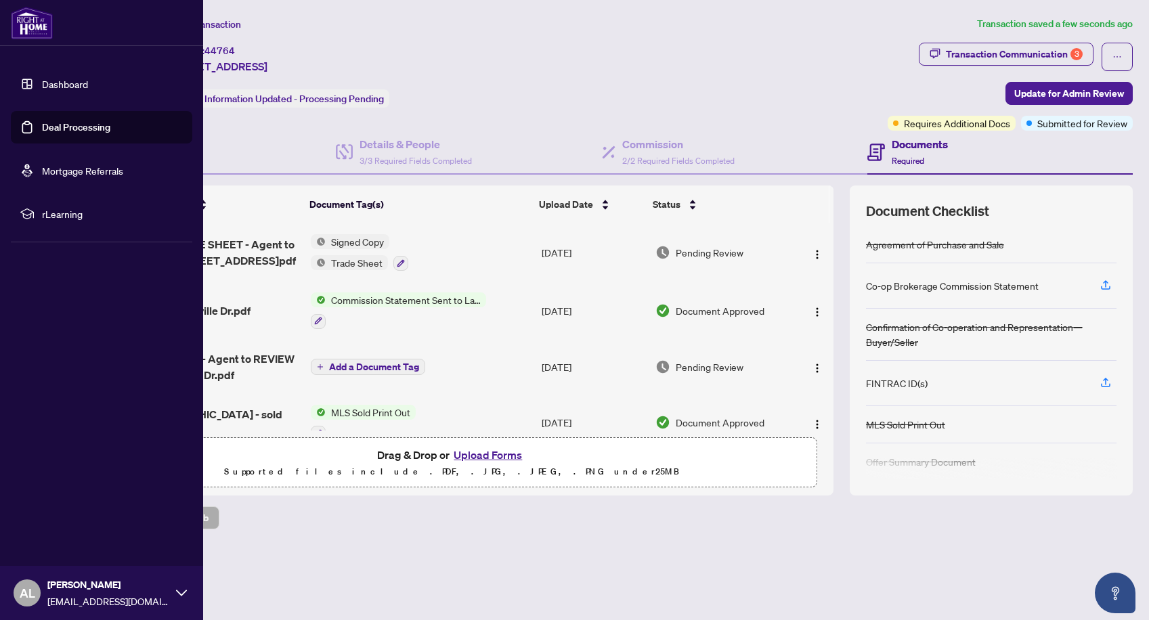
click at [175, 593] on div "AL Alex Lui info@alexrealestate.ca" at bounding box center [101, 593] width 203 height 54
click at [51, 509] on span "Logout" at bounding box center [54, 513] width 30 height 22
